Goal: Task Accomplishment & Management: Complete application form

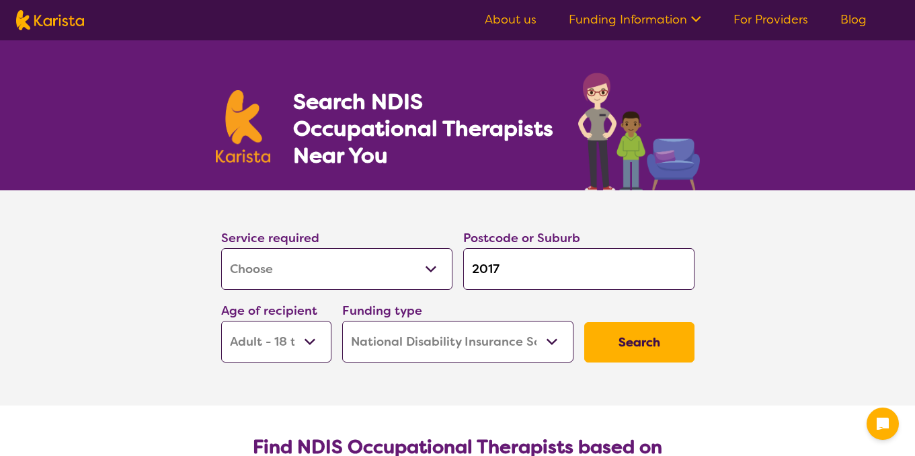
select select "[MEDICAL_DATA]"
select select "AD"
select select "NDIS"
select select "[MEDICAL_DATA]"
select select "AD"
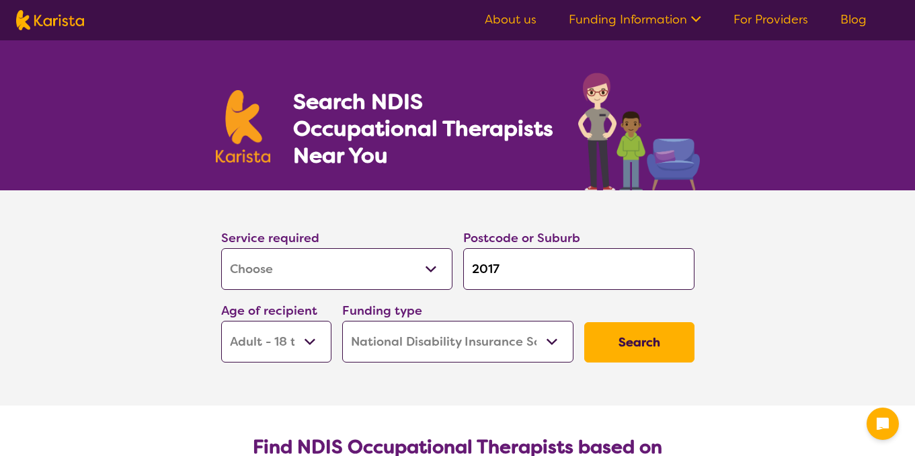
select select "NDIS"
click at [535, 280] on input "2017" at bounding box center [578, 269] width 231 height 42
type input "201"
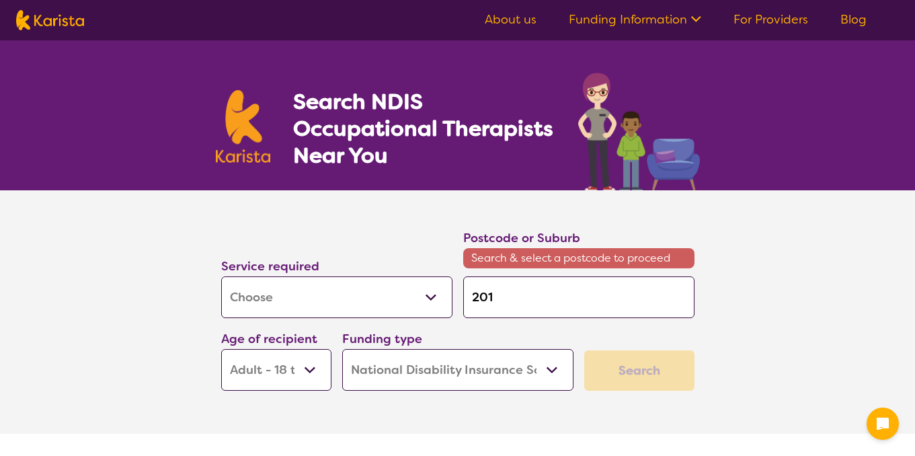
type input "20"
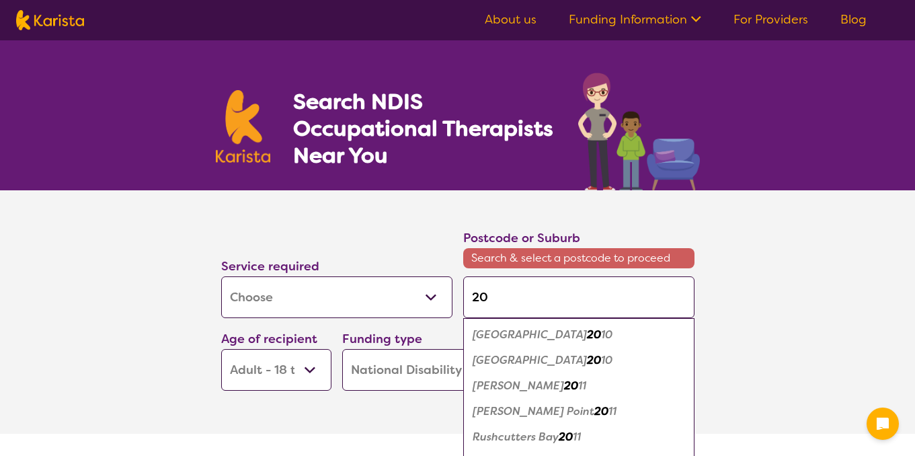
type input "2"
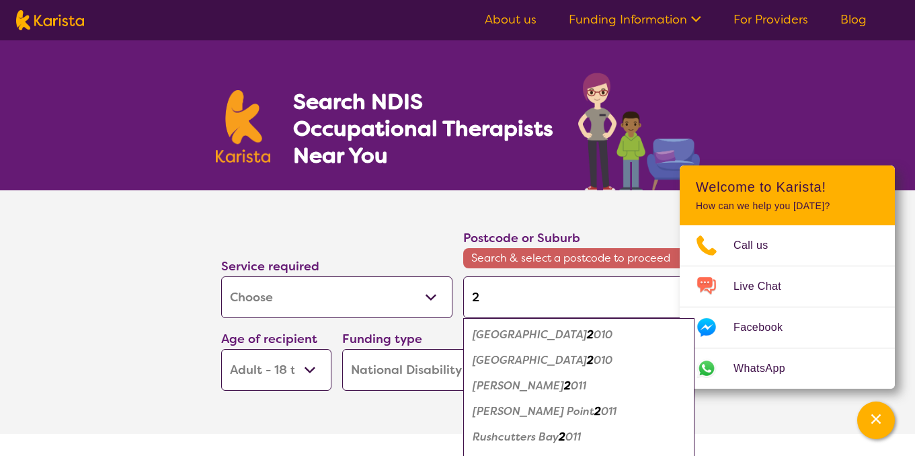
type input "23"
type input "234"
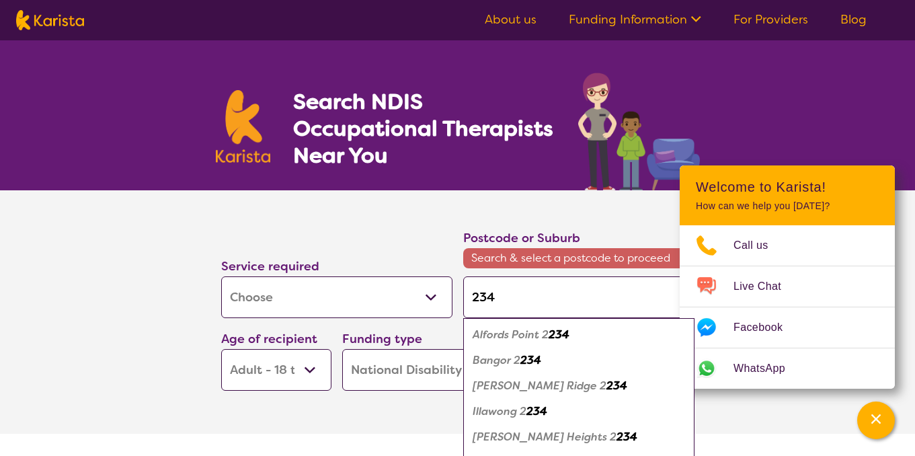
type input "2340"
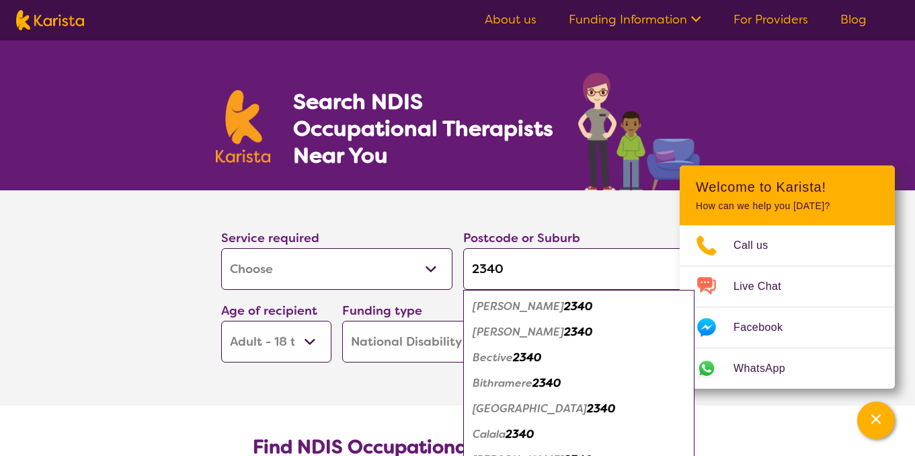
type input "2340"
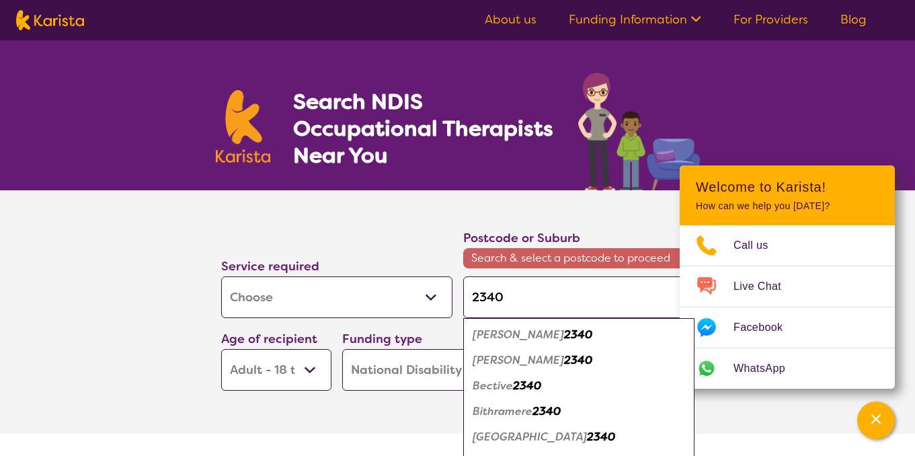
type input "2340 t"
type input "2340 ta"
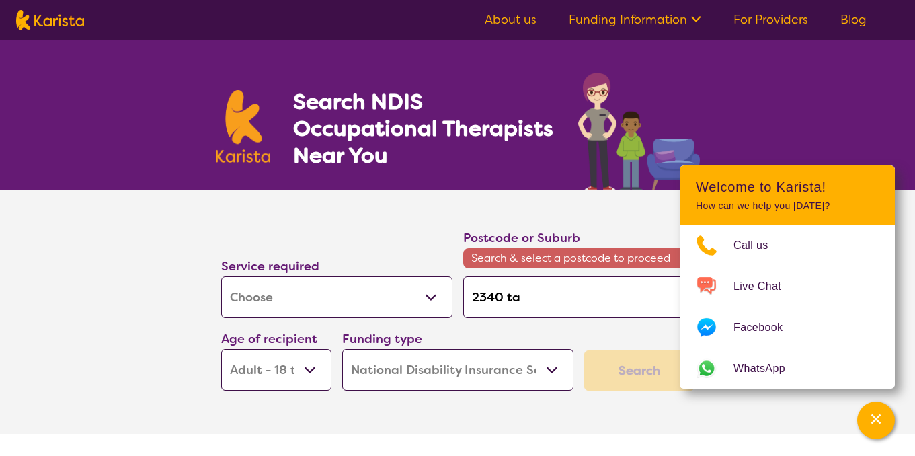
type input "2340 tam"
type input "2340 tamw"
type input "2340 tamwo"
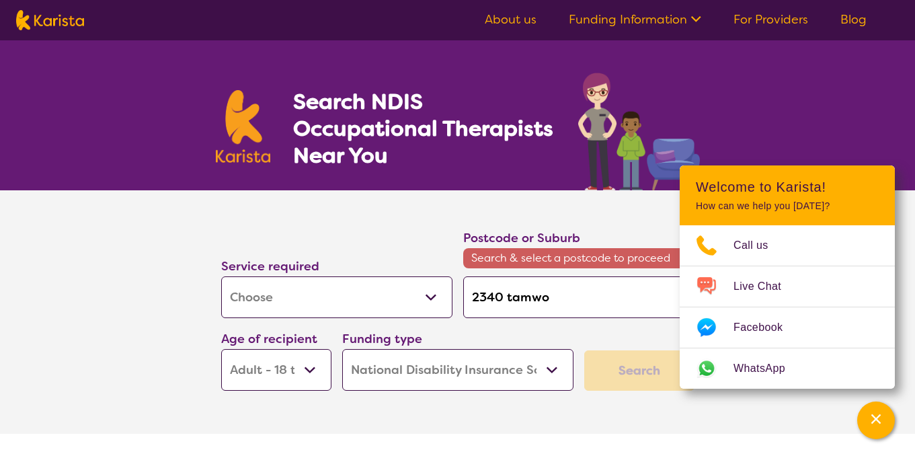
type input "2340 tamwo"
type input "2340 tamwor"
type input "2340 tamwort"
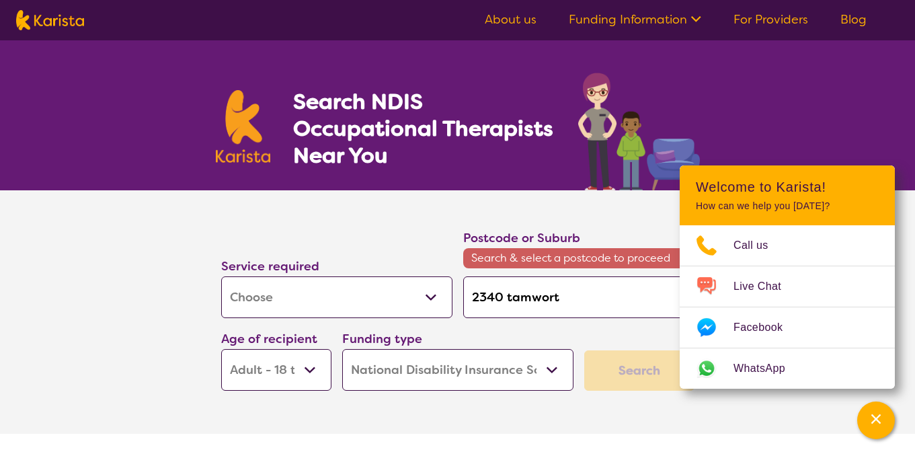
type input "2340 tamworth"
click at [313, 372] on select "Early Childhood - 0 to 9 Child - 10 to 11 Adolescent - 12 to 17 Adult - 18 to 6…" at bounding box center [276, 370] width 110 height 42
click at [498, 418] on section "Service required Allied Health Assistant Assessment ([MEDICAL_DATA] or [MEDICAL…" at bounding box center [458, 311] width 538 height 243
click at [645, 342] on div "Service required Allied Health Assistant Assessment ([MEDICAL_DATA] or [MEDICAL…" at bounding box center [458, 309] width 484 height 173
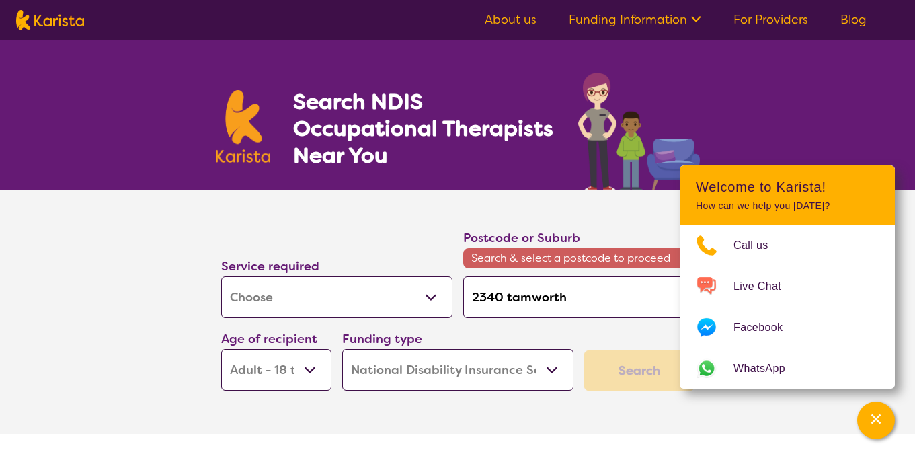
click at [875, 428] on div "Channel Menu" at bounding box center [876, 420] width 27 height 30
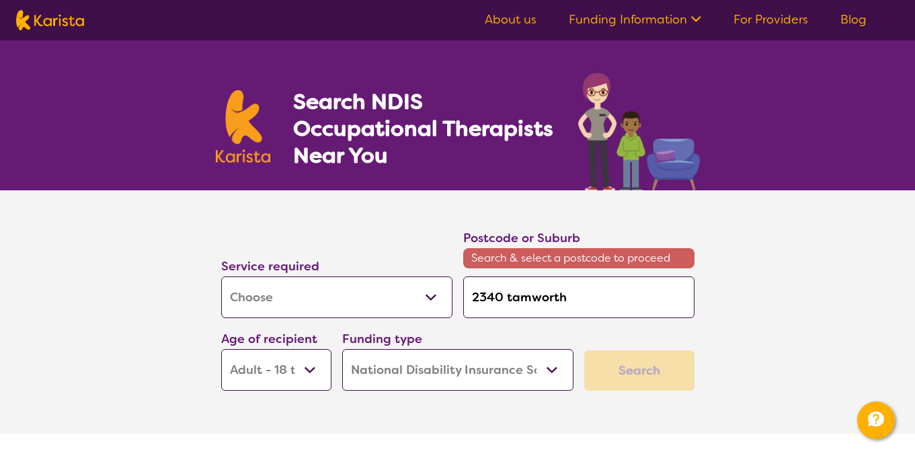
click at [654, 383] on div "Search" at bounding box center [639, 370] width 110 height 40
click at [623, 294] on input "2340 tamworth" at bounding box center [578, 297] width 231 height 42
type input "2340 tamwort"
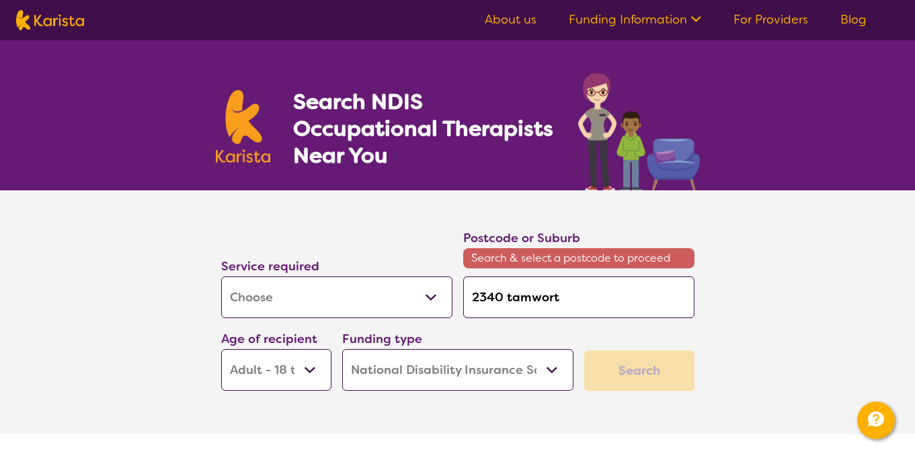
type input "2340 tamwor"
type input "2340 tamwo"
type input "2340 tamw"
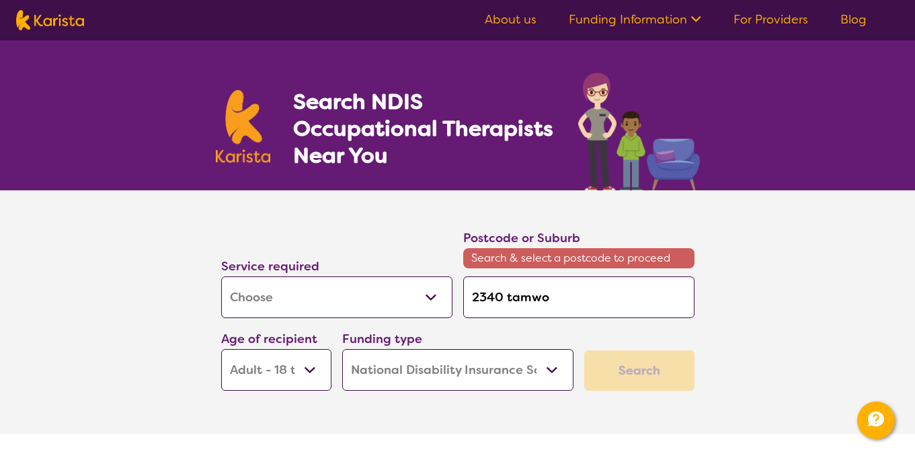
type input "2340 tamw"
type input "2340 tam"
type input "2340 ta"
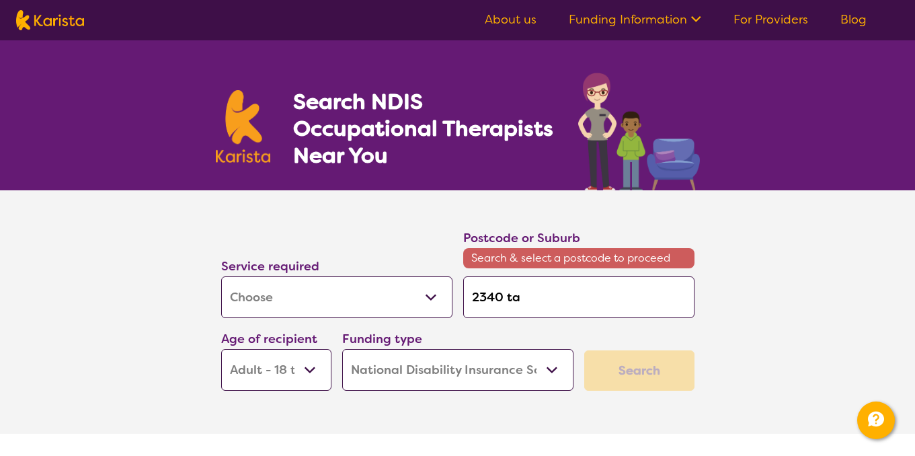
type input "2340 t"
type input "2340"
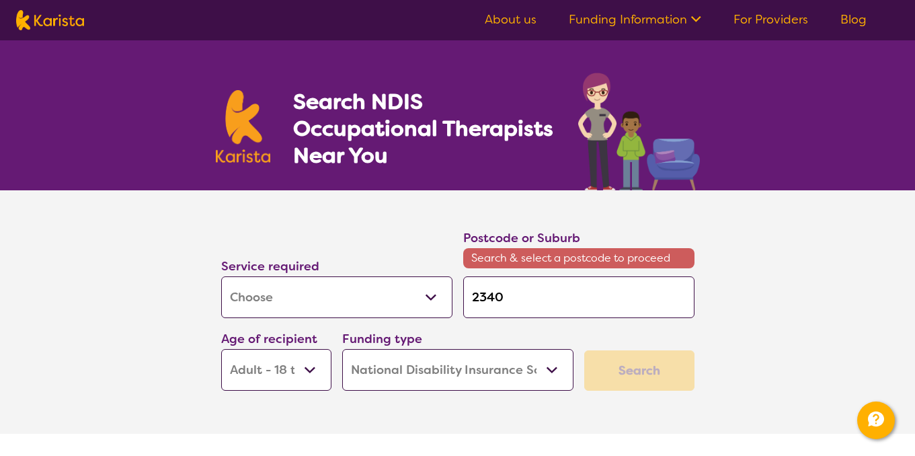
type input "2340"
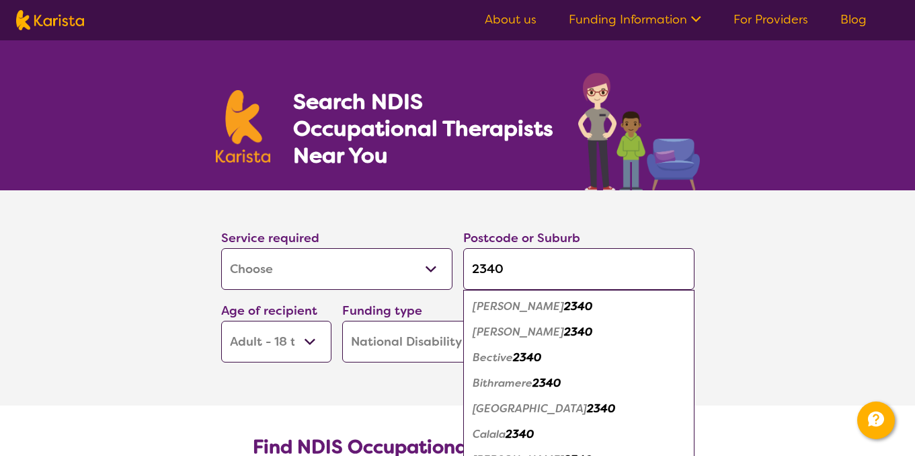
type input "2340"
click at [893, 369] on section "Service required Allied Health Assistant Assessment ([MEDICAL_DATA] or [MEDICAL…" at bounding box center [457, 297] width 915 height 215
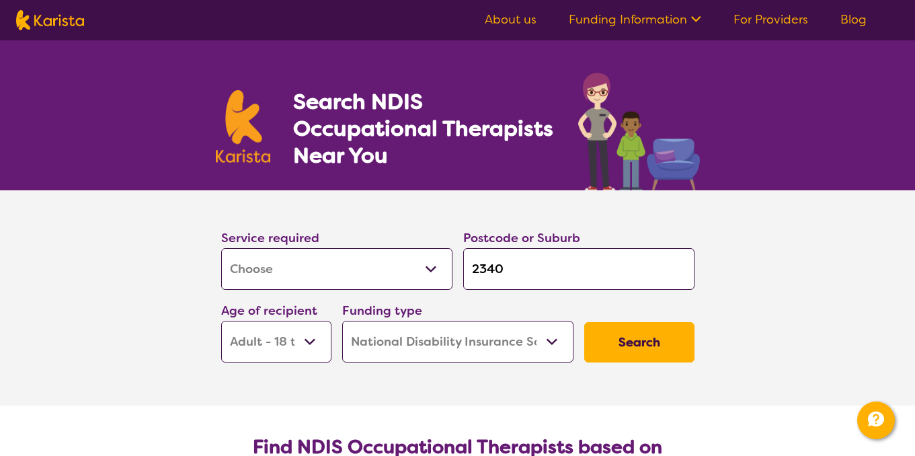
click at [647, 343] on button "Search" at bounding box center [639, 342] width 110 height 40
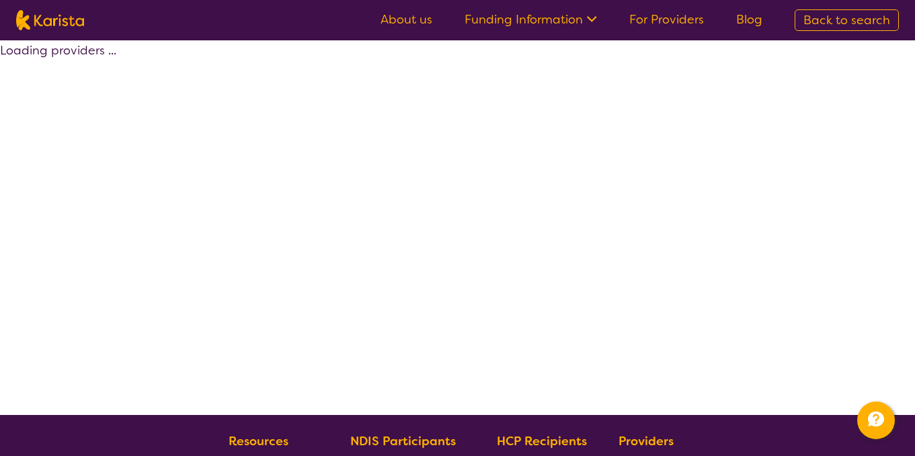
select select "by_score"
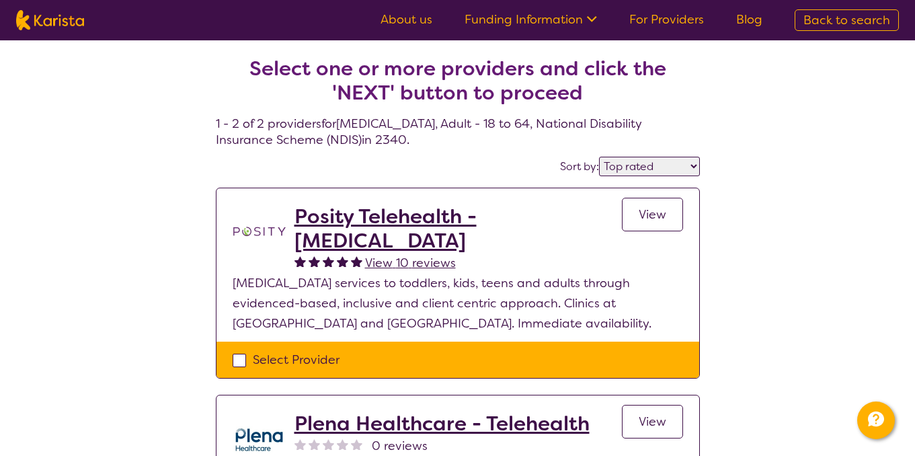
click at [800, 248] on div "Select one or more providers and click the 'NEXT' button to proceed 1 - 2 of 2 …" at bounding box center [457, 329] width 915 height 579
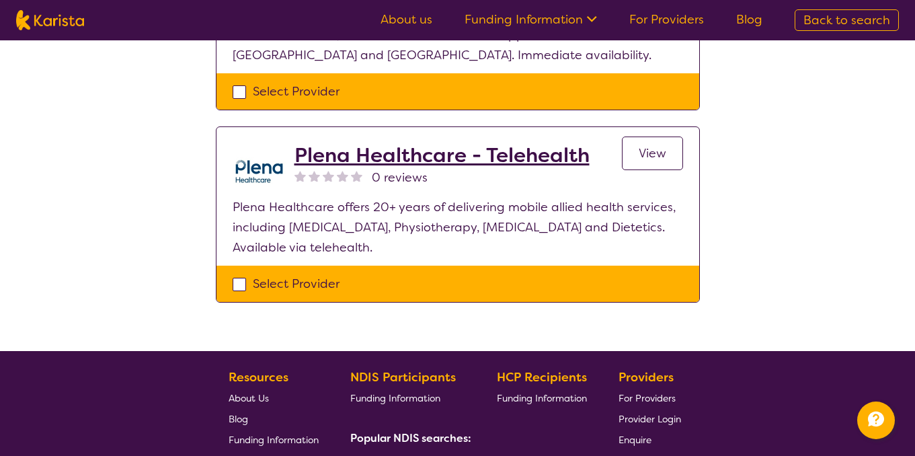
scroll to position [269, 0]
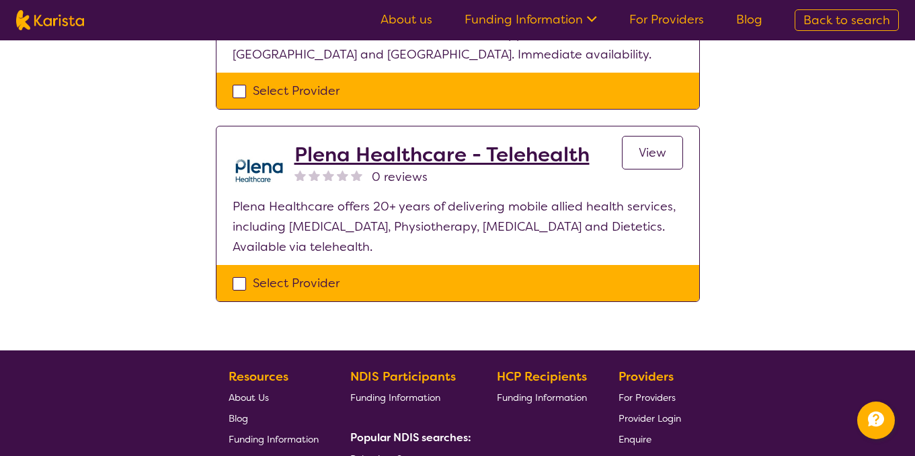
click at [238, 284] on div "Select Provider" at bounding box center [458, 283] width 450 height 20
checkbox input "true"
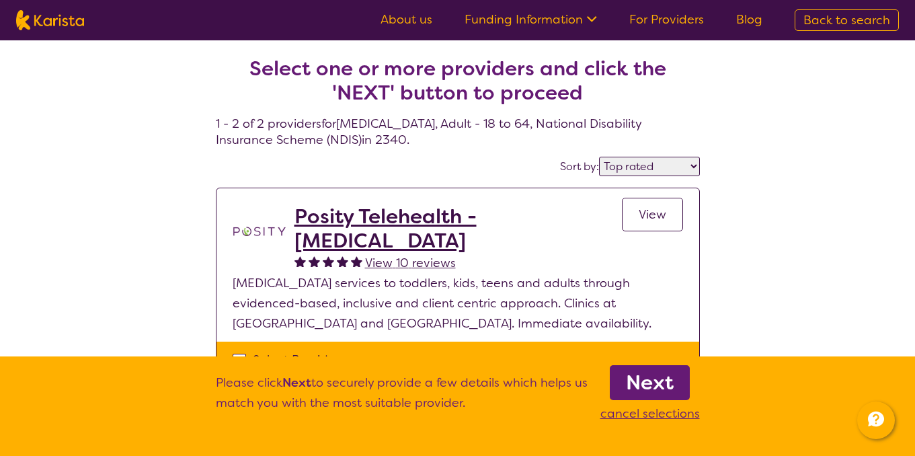
click at [175, 262] on div "Select one or more providers and click the 'NEXT' button to proceed 1 - 2 of 2 …" at bounding box center [457, 329] width 915 height 579
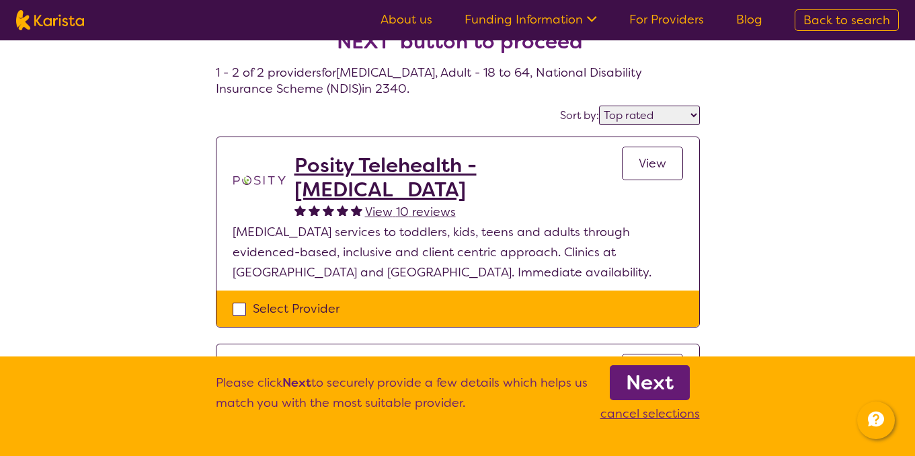
scroll to position [54, 0]
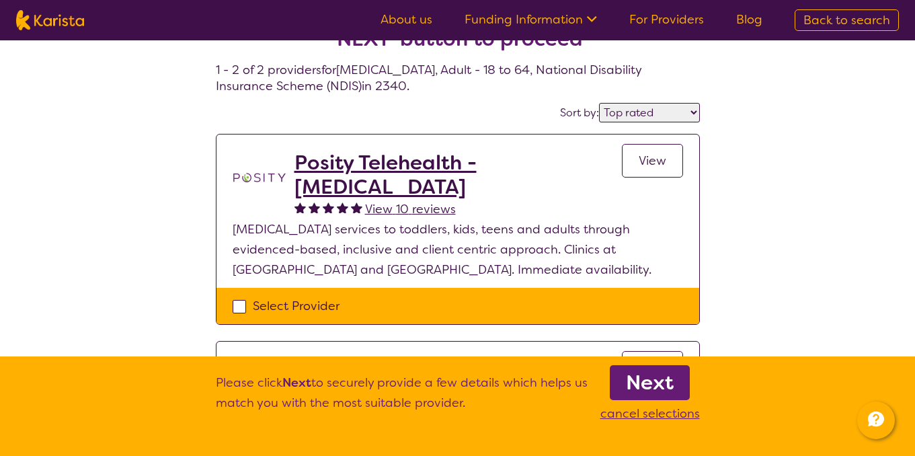
click at [237, 306] on div "Select Provider" at bounding box center [458, 306] width 450 height 20
checkbox input "true"
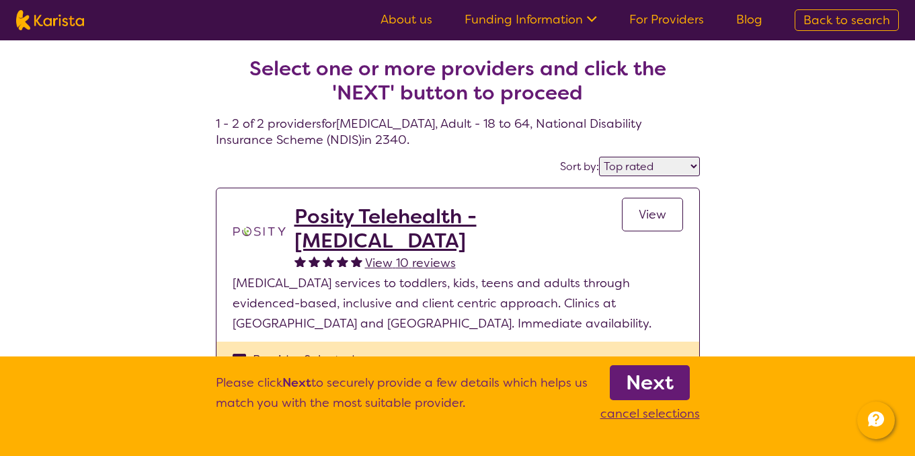
click at [662, 378] on b "Next" at bounding box center [650, 382] width 48 height 27
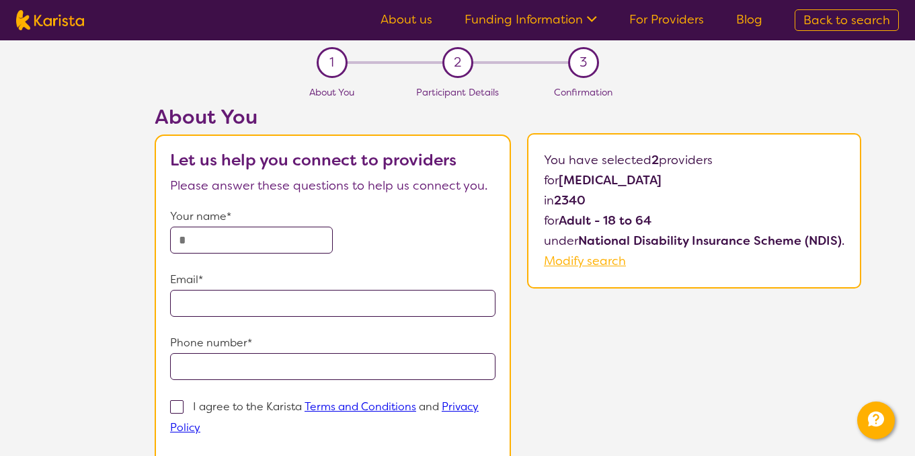
click at [650, 380] on div "About You Let us help you connect to providers Please answer these questions to…" at bounding box center [508, 331] width 814 height 452
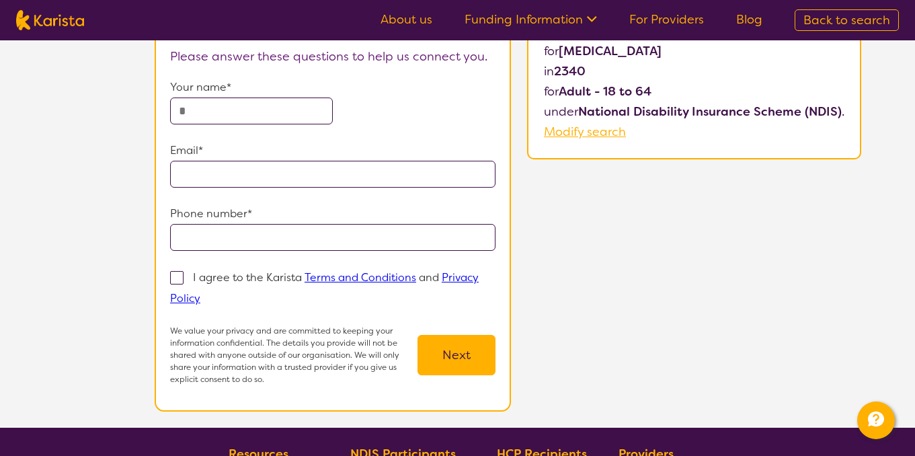
scroll to position [134, 0]
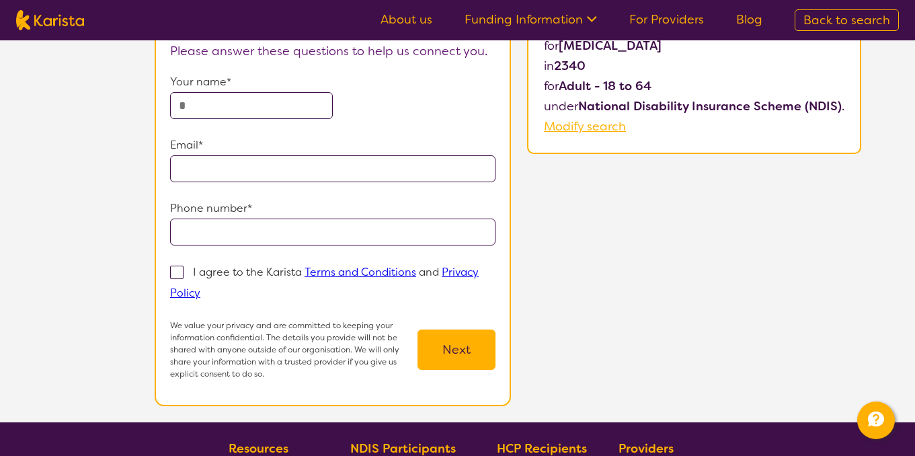
click at [305, 109] on input "text" at bounding box center [251, 105] width 163 height 27
type input "********"
click at [291, 158] on input "email" at bounding box center [332, 168] width 325 height 27
type input "**********"
click at [293, 233] on input "tel" at bounding box center [332, 232] width 325 height 27
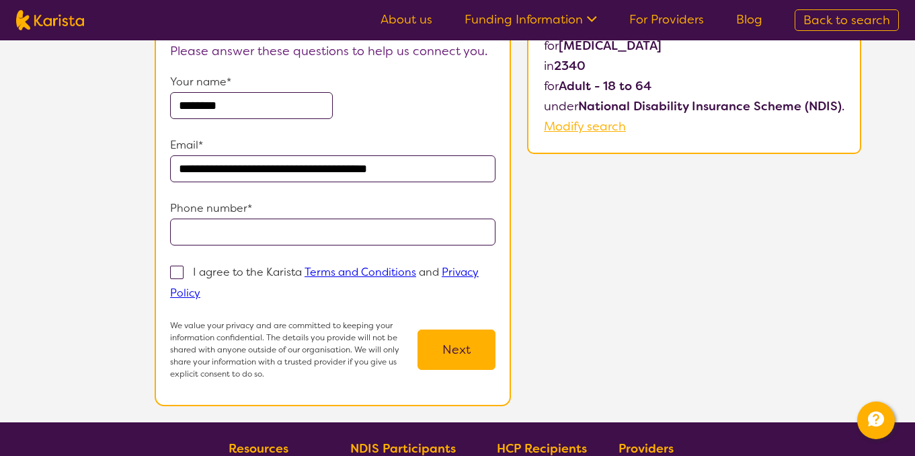
type input "**********"
click at [173, 270] on span at bounding box center [176, 272] width 13 height 13
click at [200, 288] on input "I agree to the Karista Terms and Conditions and Privacy Policy" at bounding box center [204, 292] width 9 height 9
checkbox input "true"
click at [467, 346] on button "Next" at bounding box center [457, 349] width 78 height 40
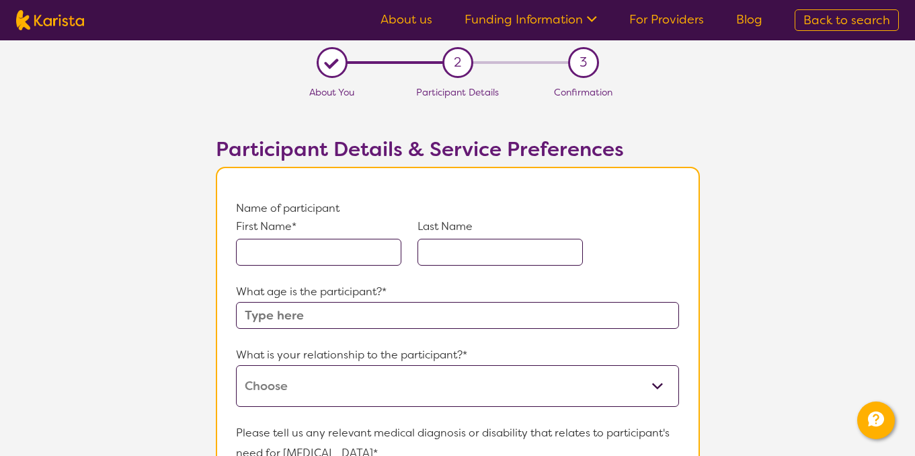
click at [324, 257] on input "text" at bounding box center [318, 252] width 165 height 27
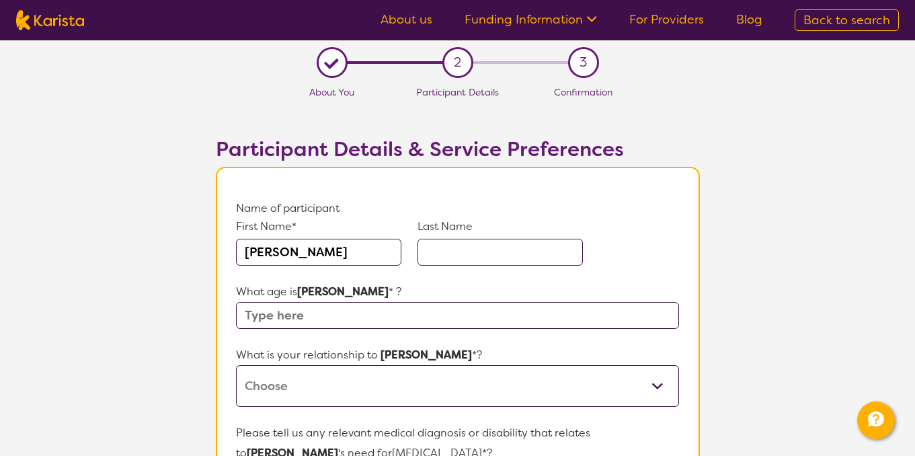
type input "[PERSON_NAME]"
type input "head"
click at [321, 310] on input "text" at bounding box center [457, 315] width 442 height 27
